Goal: Information Seeking & Learning: Learn about a topic

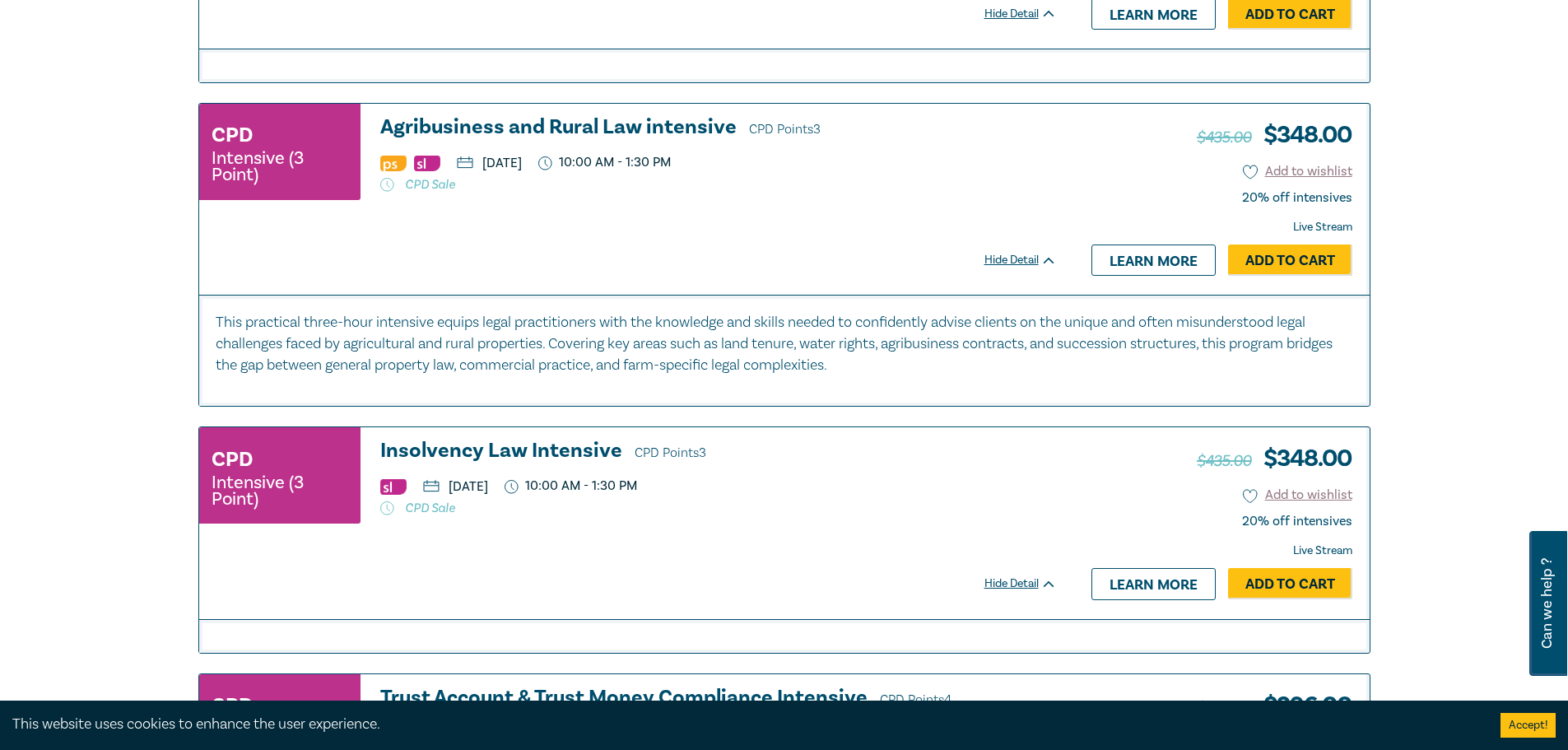
scroll to position [2469, 0]
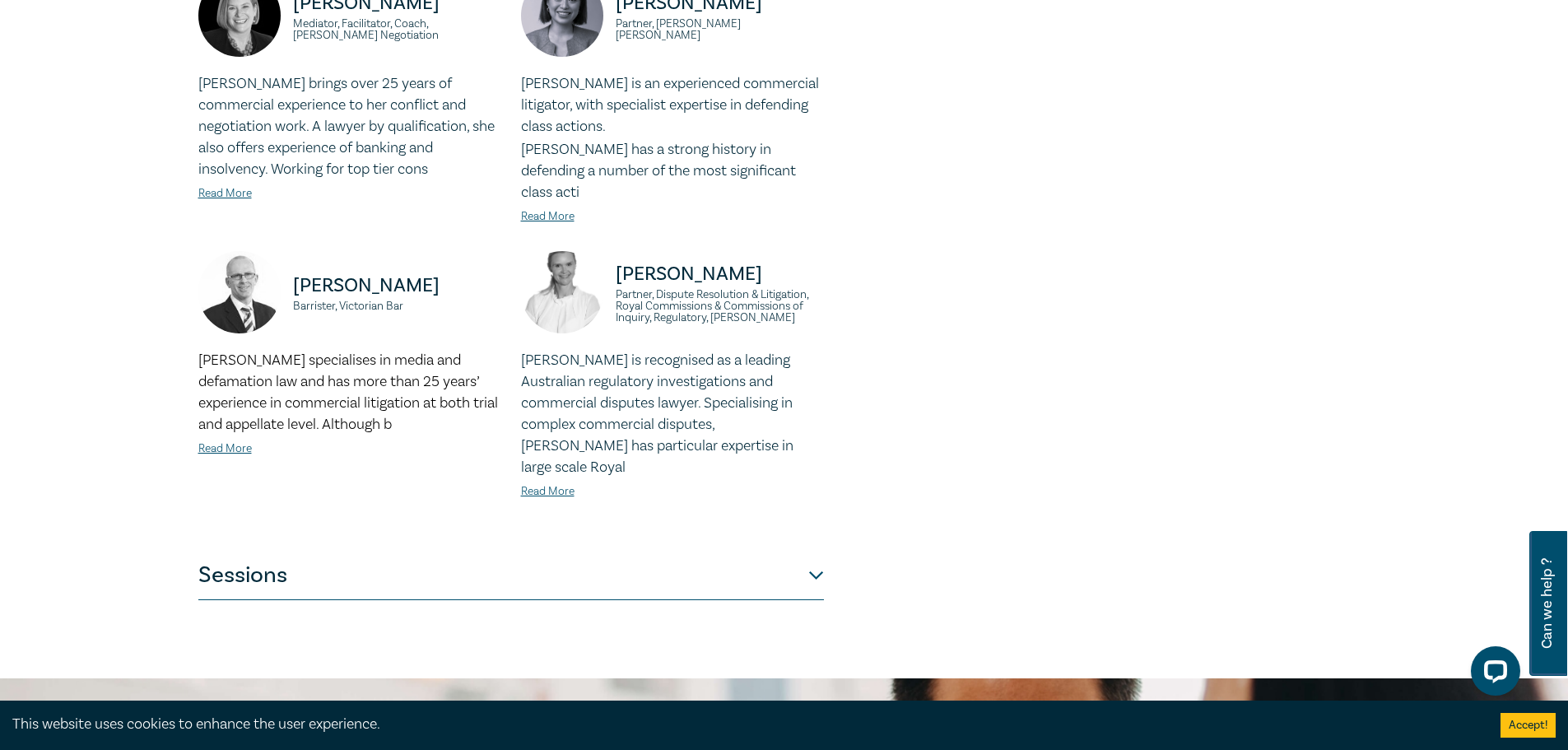
scroll to position [1372, 0]
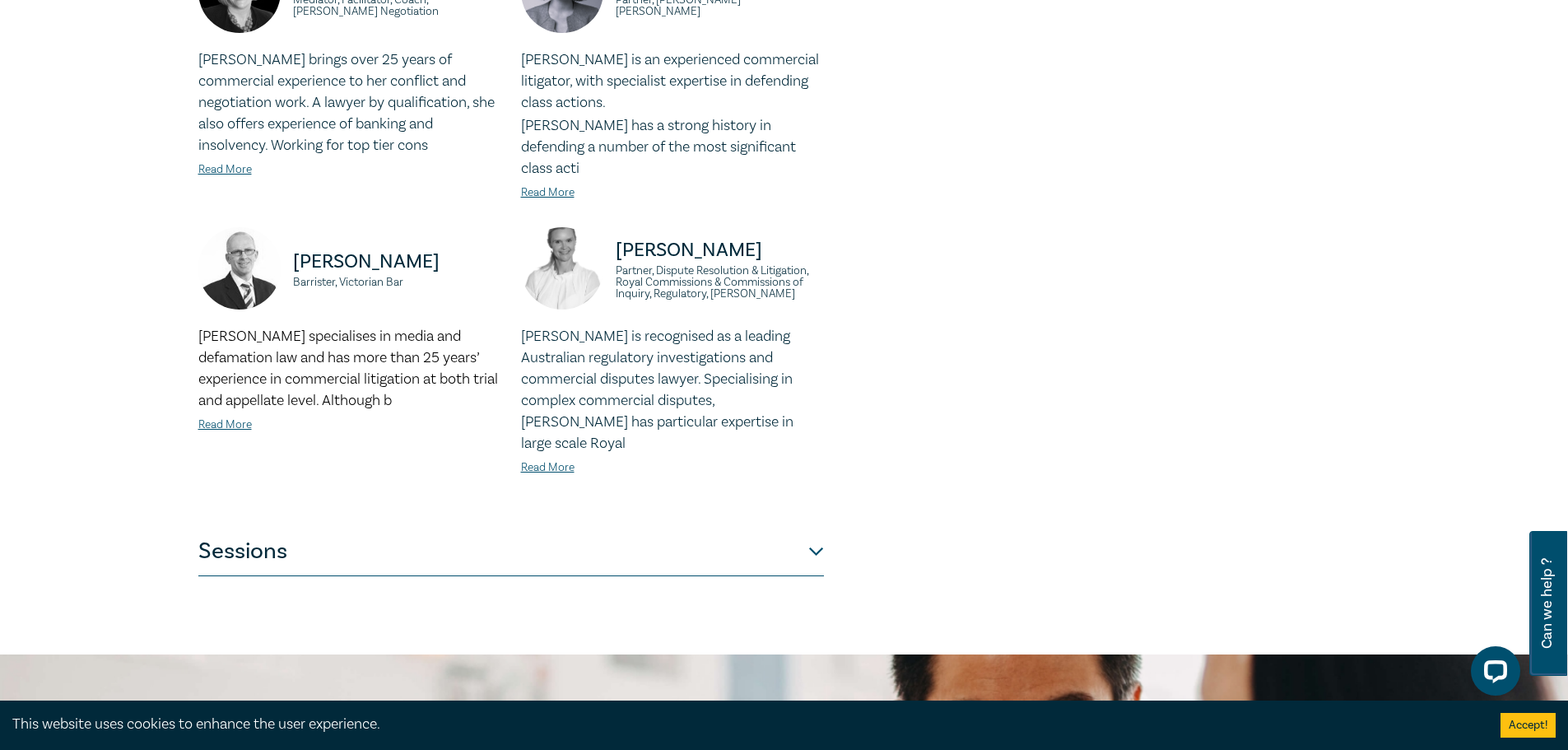
click at [437, 527] on button "Sessions" at bounding box center [511, 551] width 626 height 49
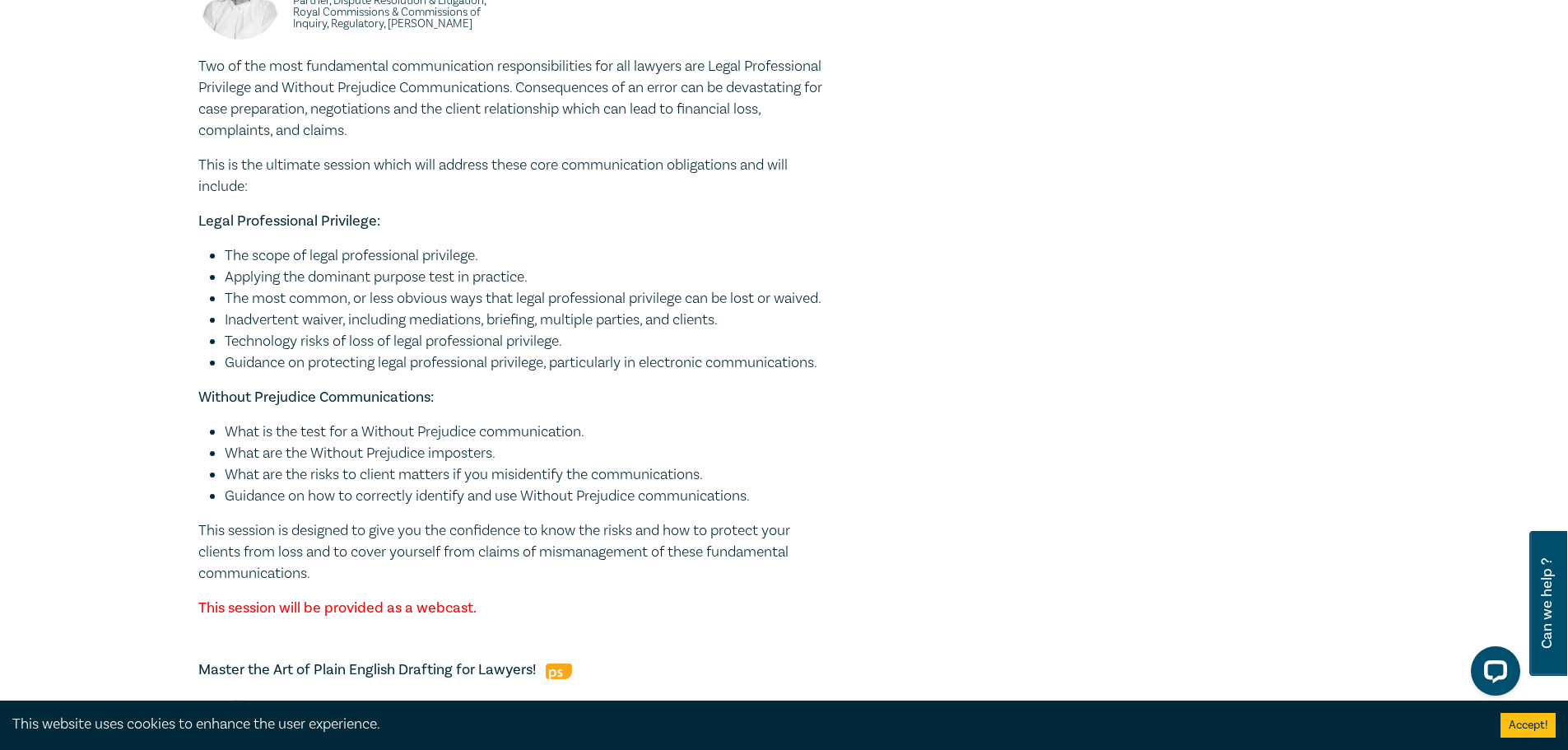
scroll to position [4921, 0]
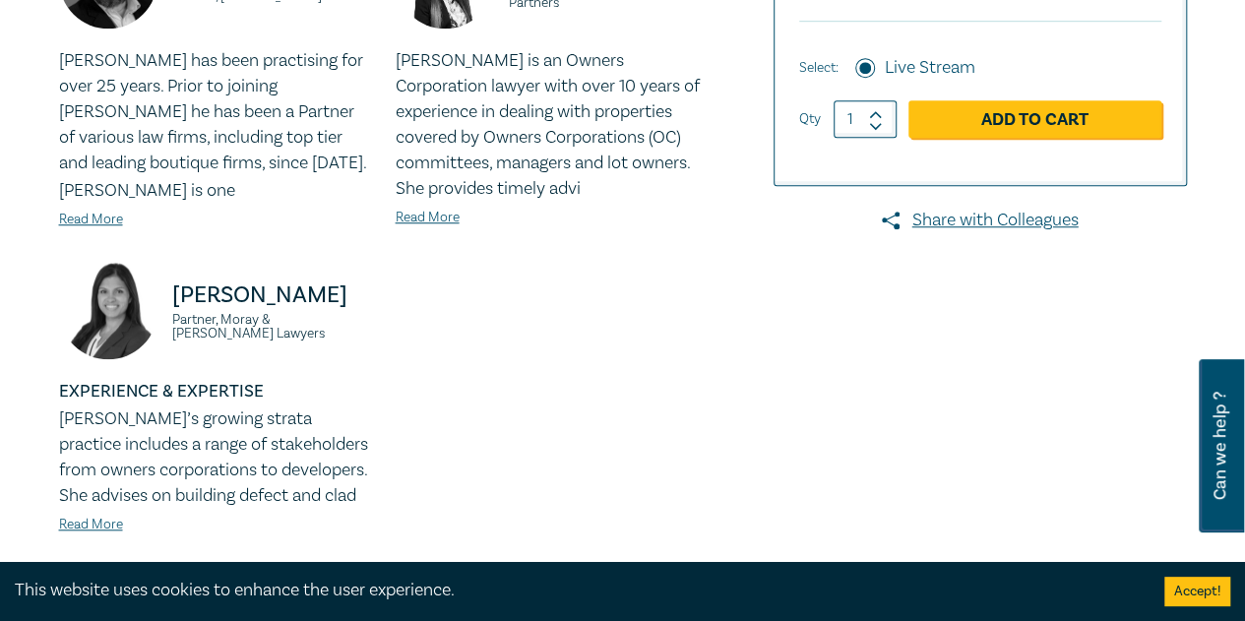
scroll to position [984, 0]
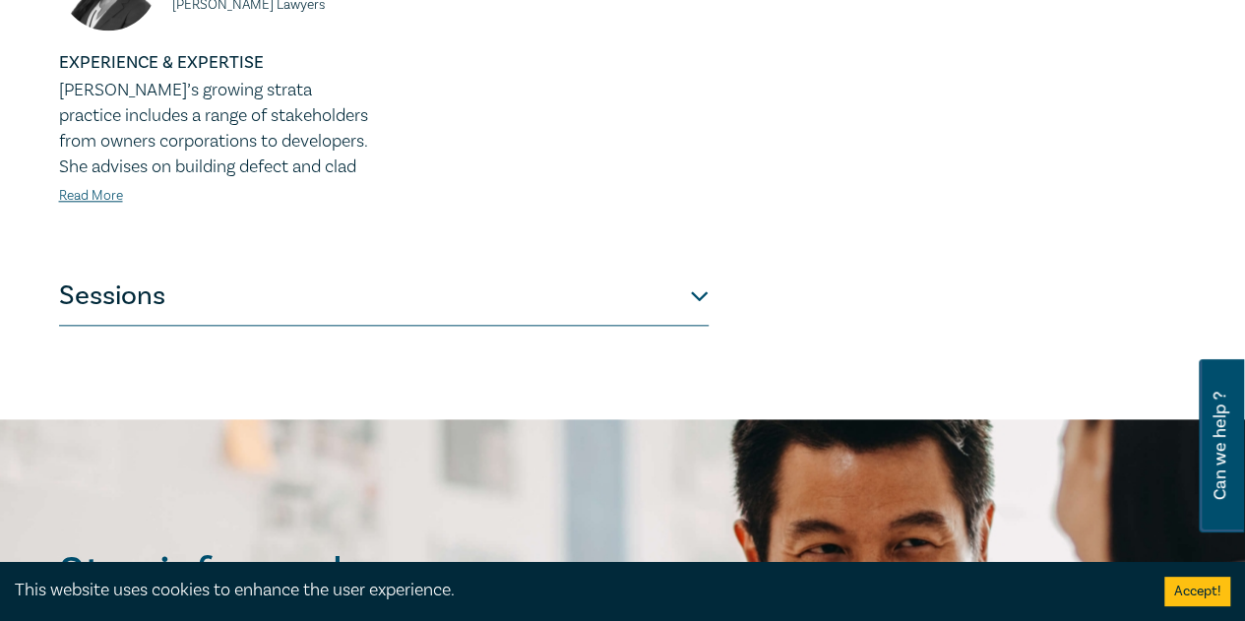
click at [408, 306] on button "Sessions" at bounding box center [384, 296] width 650 height 59
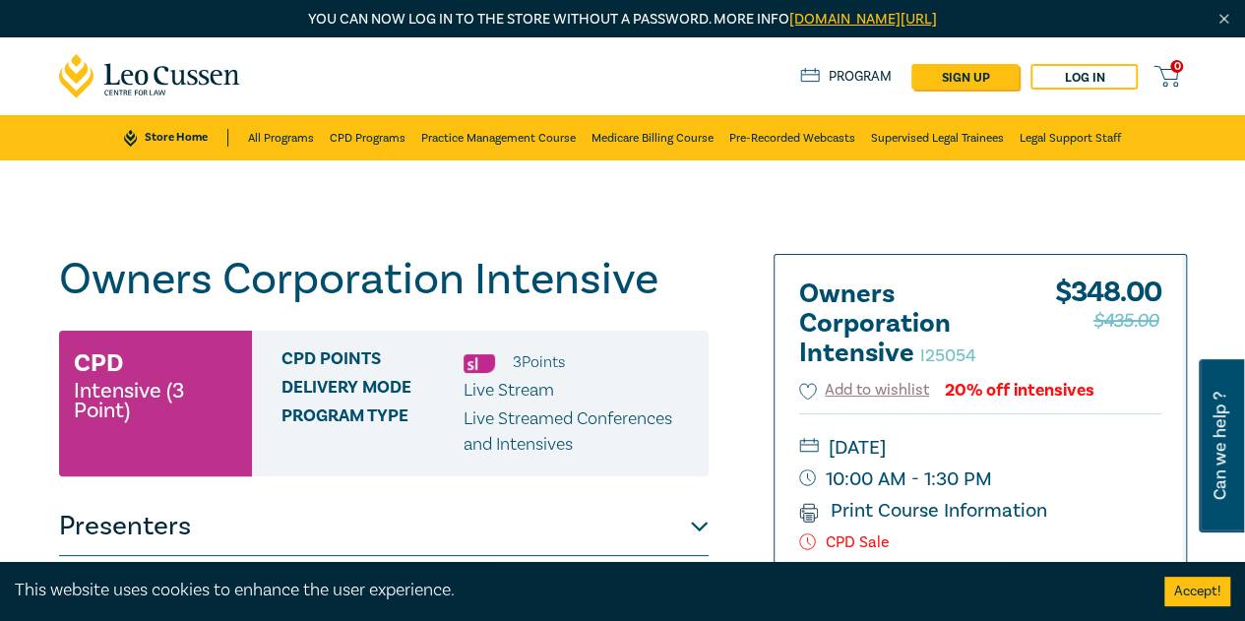
scroll to position [328, 0]
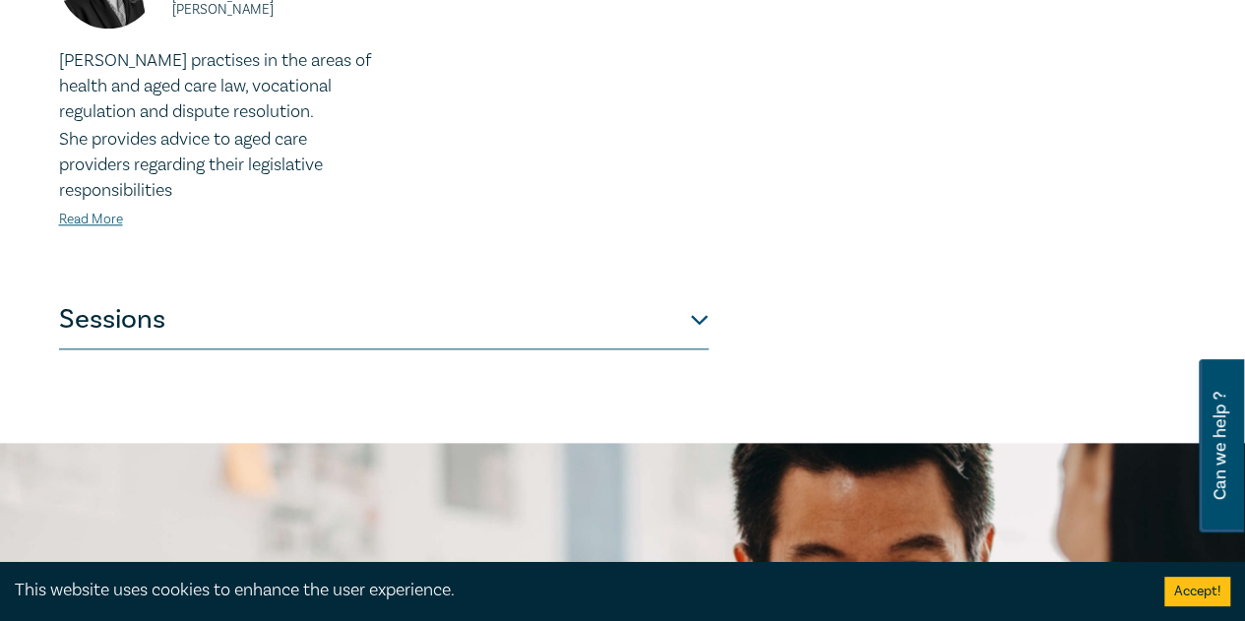
click at [241, 328] on button "Sessions" at bounding box center [384, 319] width 650 height 59
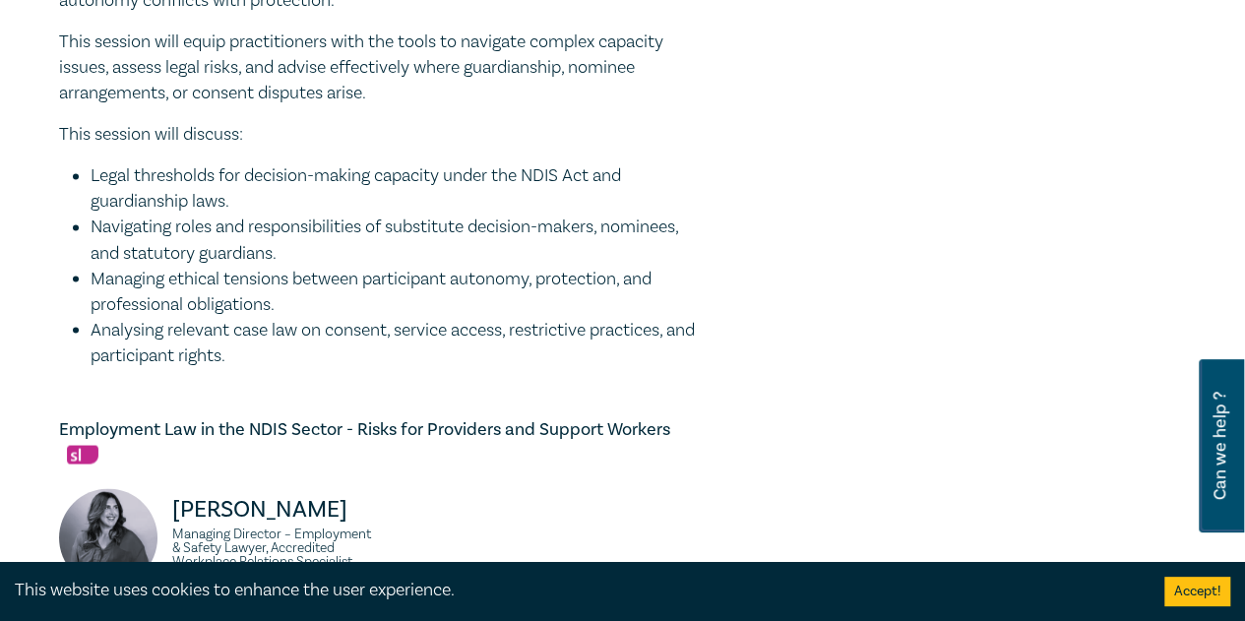
scroll to position [1960, 0]
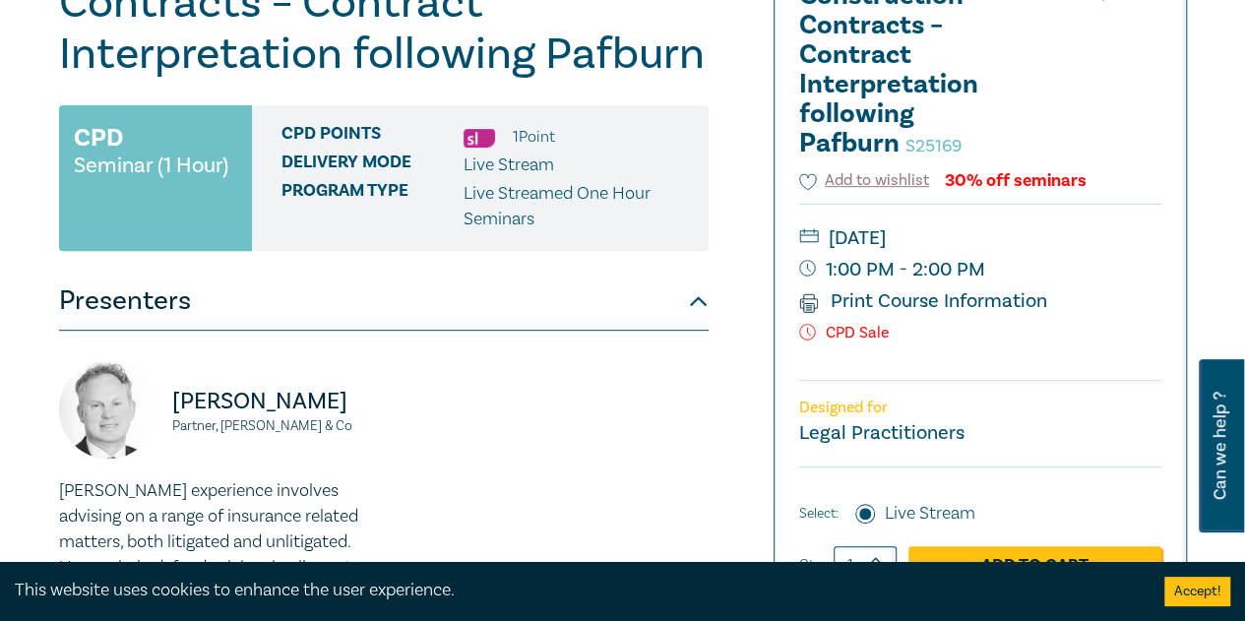
scroll to position [656, 0]
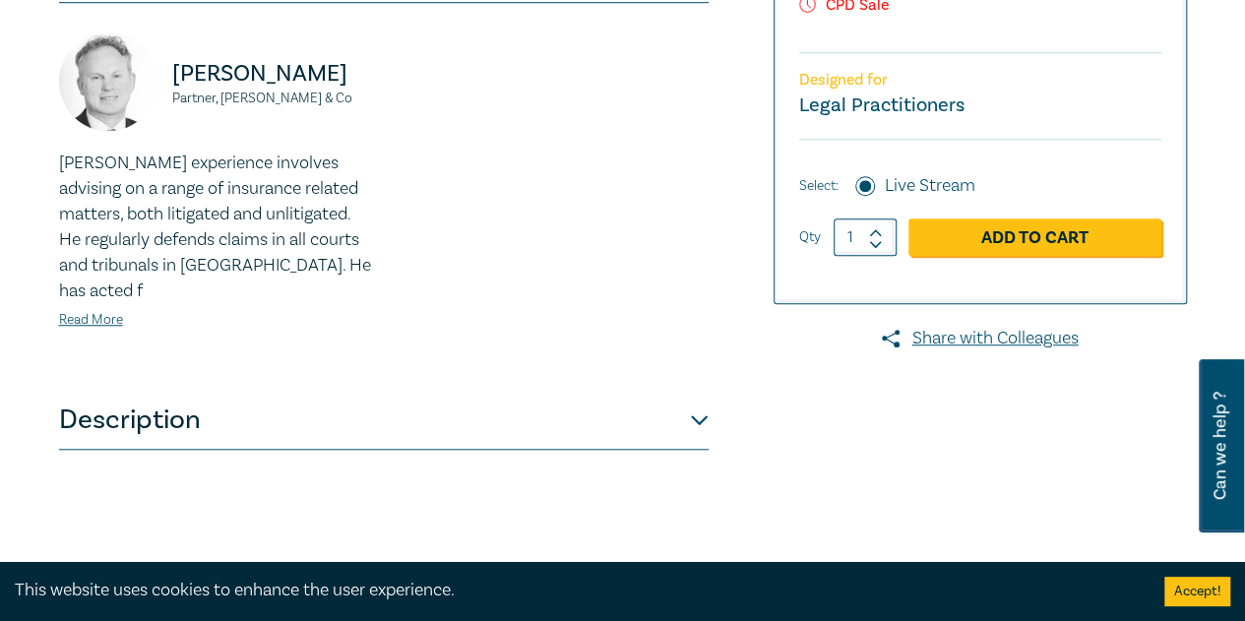
click at [112, 406] on button "Description" at bounding box center [384, 420] width 650 height 59
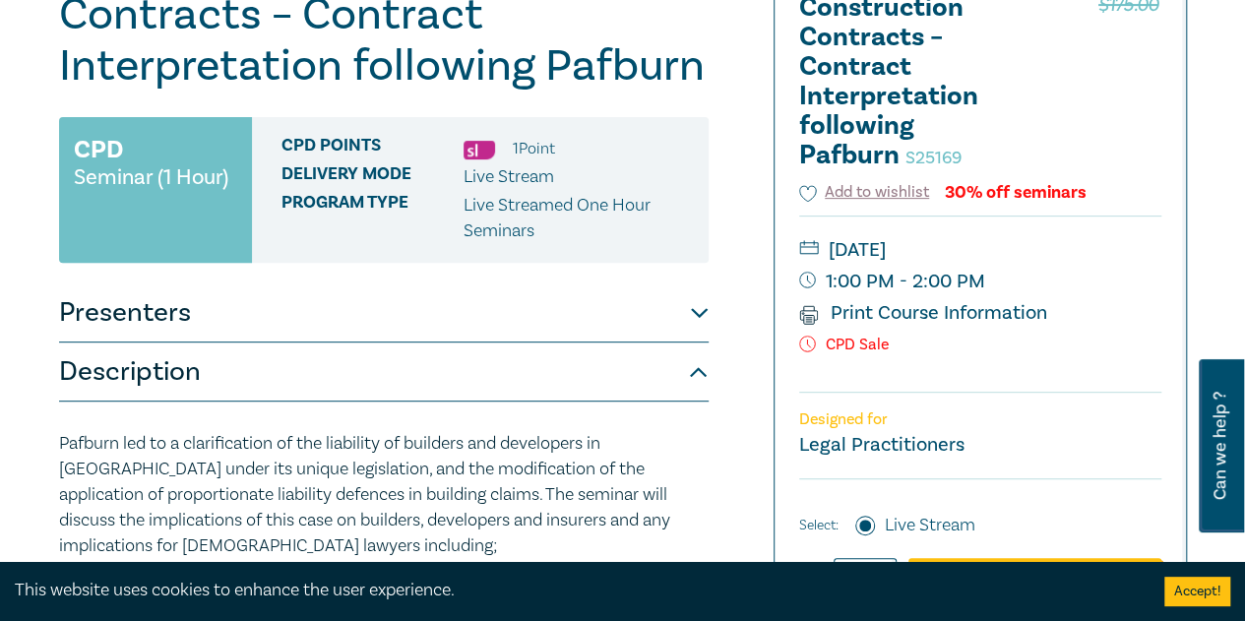
scroll to position [0, 0]
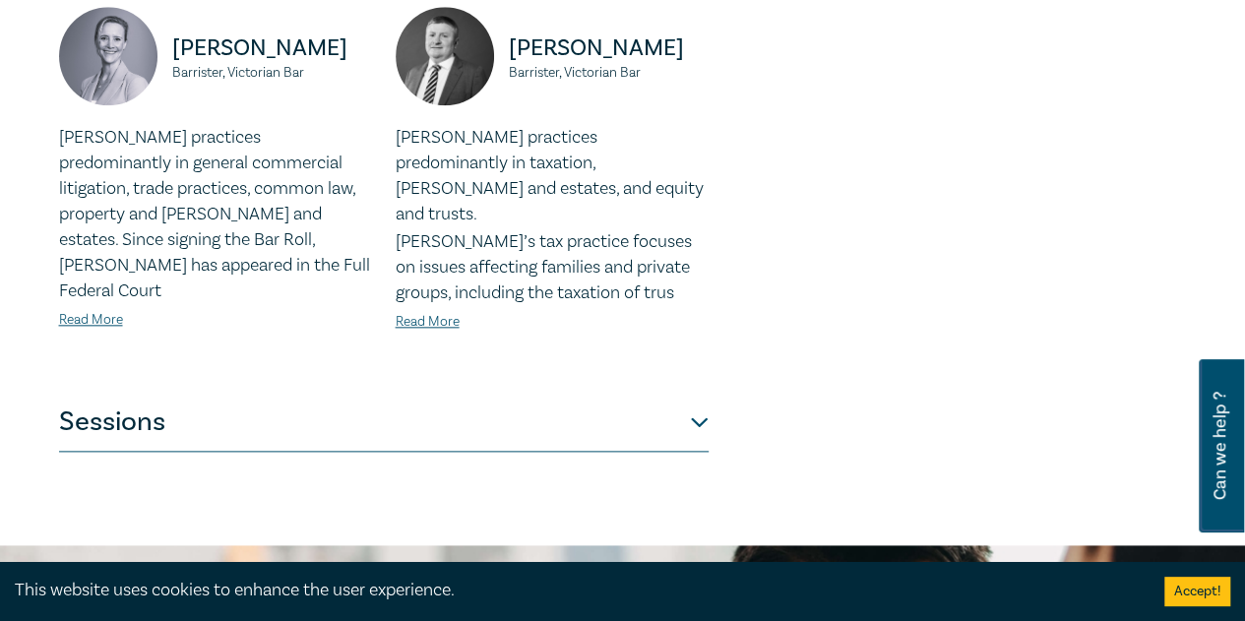
scroll to position [1312, 0]
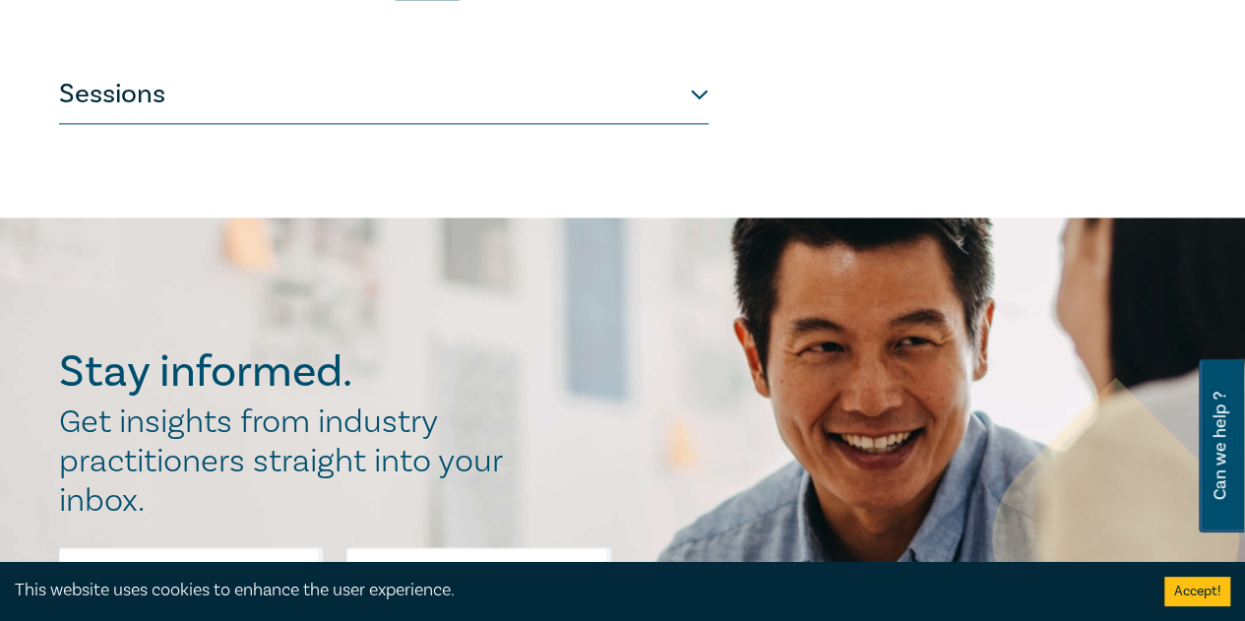
click at [292, 65] on button "Sessions" at bounding box center [384, 94] width 650 height 59
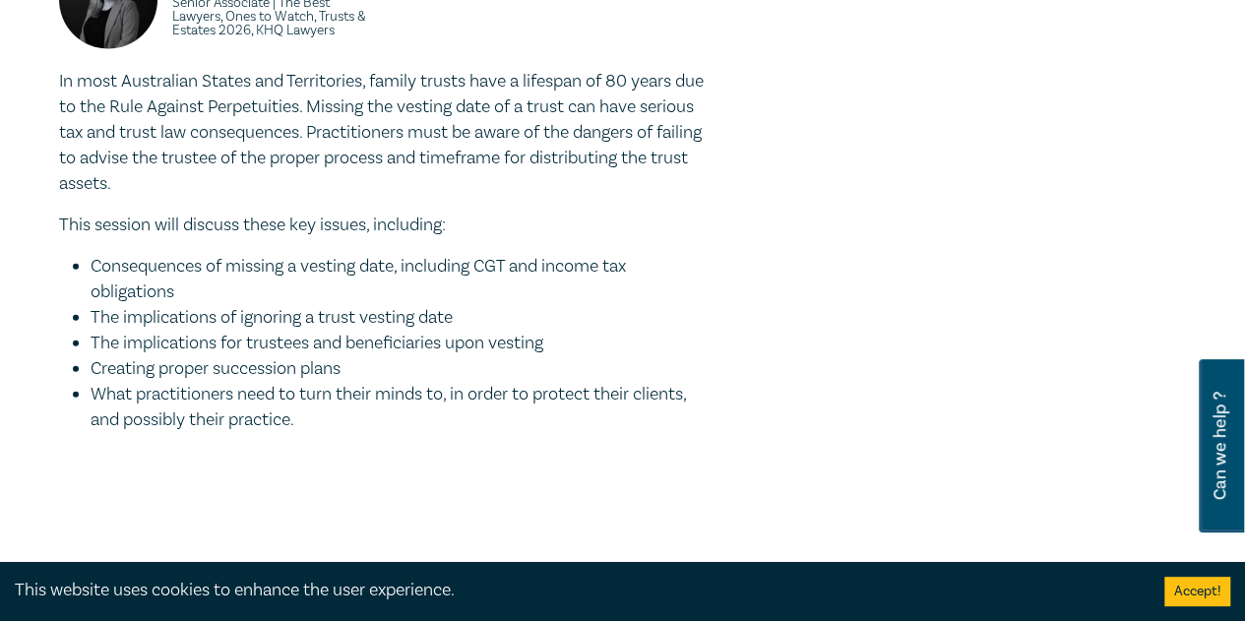
scroll to position [1969, 0]
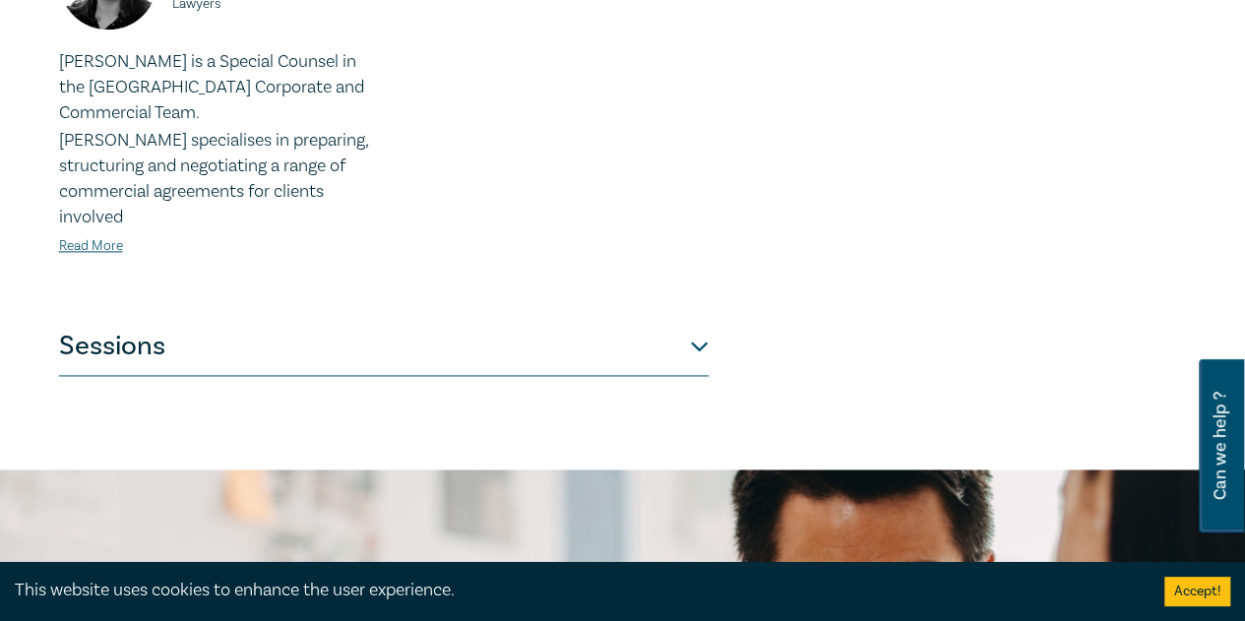
click at [230, 317] on button "Sessions" at bounding box center [384, 346] width 650 height 59
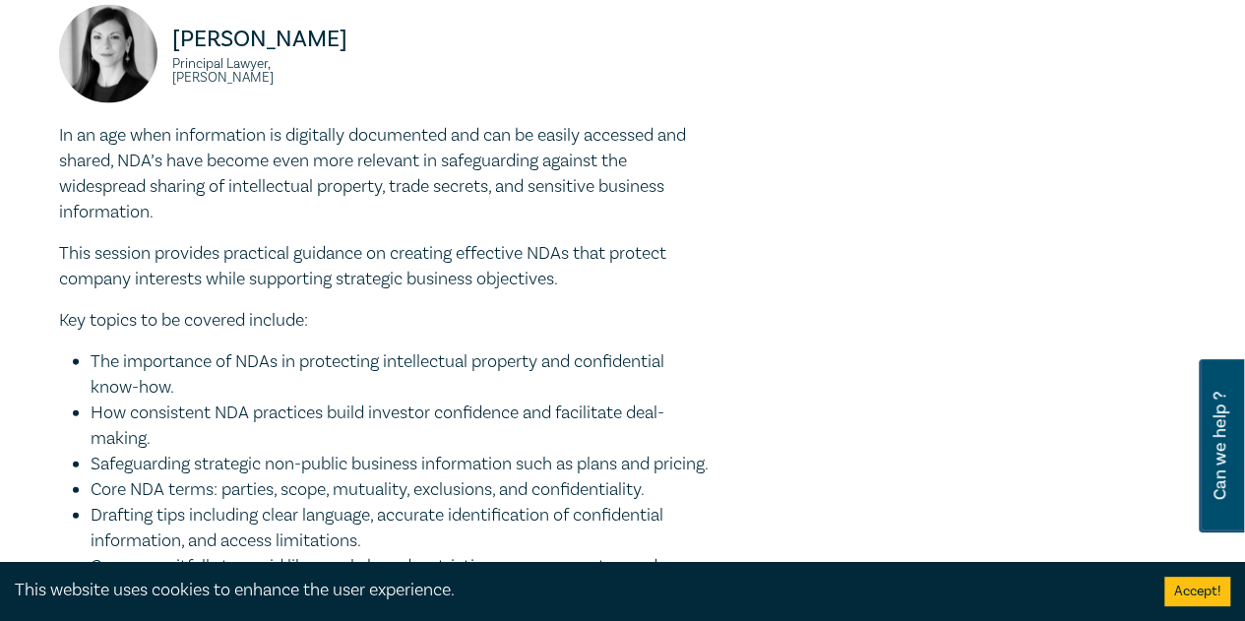
scroll to position [2296, 0]
